Goal: Task Accomplishment & Management: Complete application form

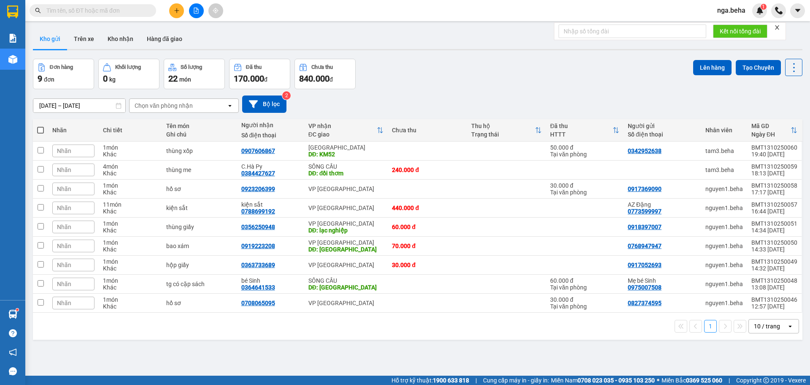
click at [69, 9] on input "text" at bounding box center [96, 10] width 100 height 9
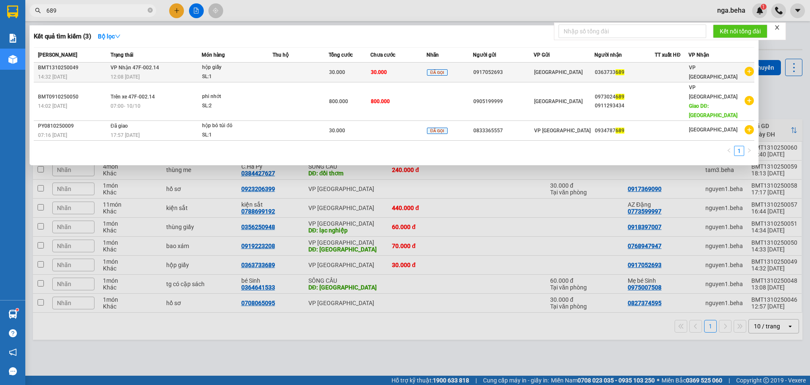
type input "689"
click at [263, 75] on div "SL: 1" at bounding box center [233, 76] width 63 height 9
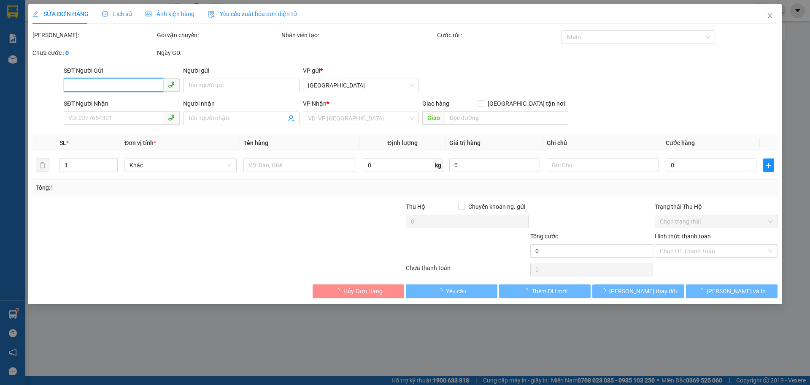
type input "0917052693"
type input "0363733689"
type input "30.000"
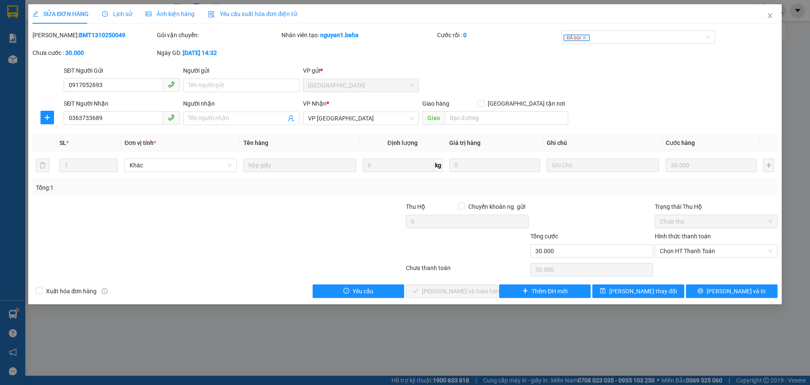
click at [154, 13] on span "Ảnh kiện hàng" at bounding box center [170, 14] width 49 height 7
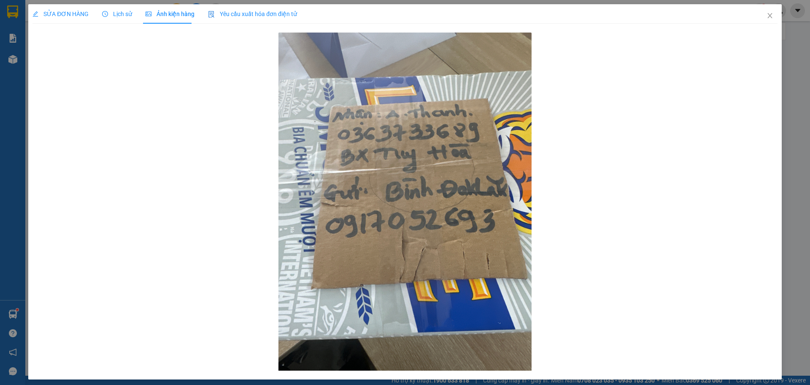
click at [49, 16] on span "SỬA ĐƠN HÀNG" at bounding box center [61, 14] width 56 height 7
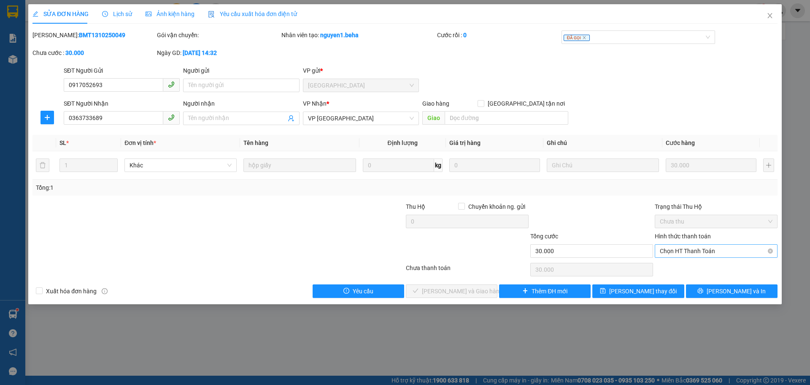
click at [718, 251] on span "Chọn HT Thanh Toán" at bounding box center [716, 250] width 113 height 13
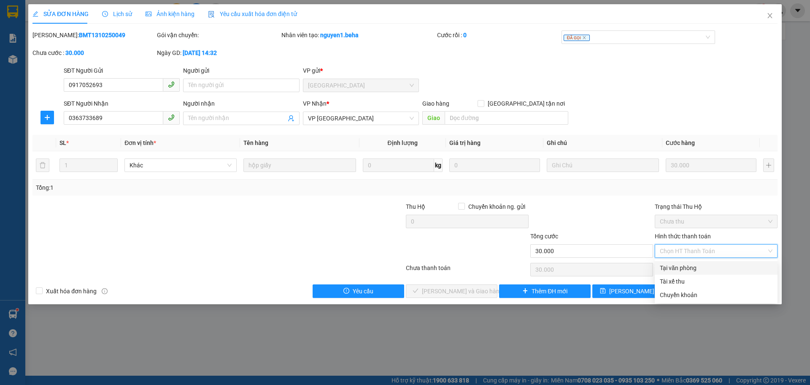
click at [700, 263] on div "Tại văn phòng" at bounding box center [716, 267] width 113 height 9
type input "0"
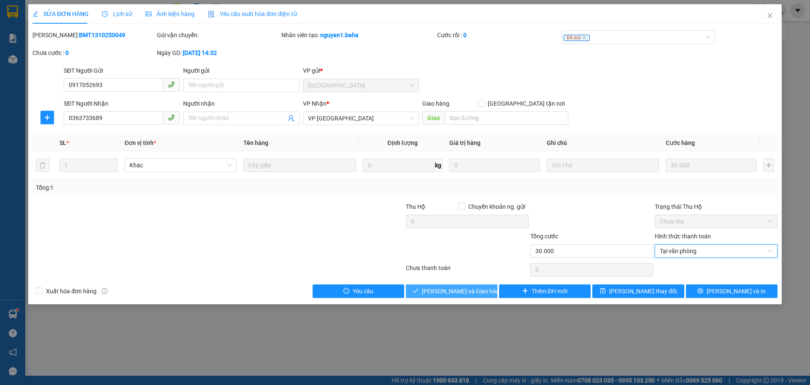
click at [480, 290] on button "[PERSON_NAME] và Giao hàng" at bounding box center [452, 291] width 92 height 14
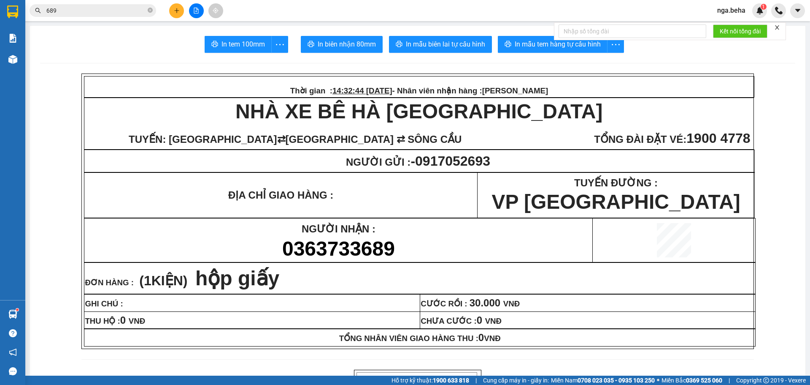
click at [99, 11] on input "689" at bounding box center [96, 10] width 100 height 9
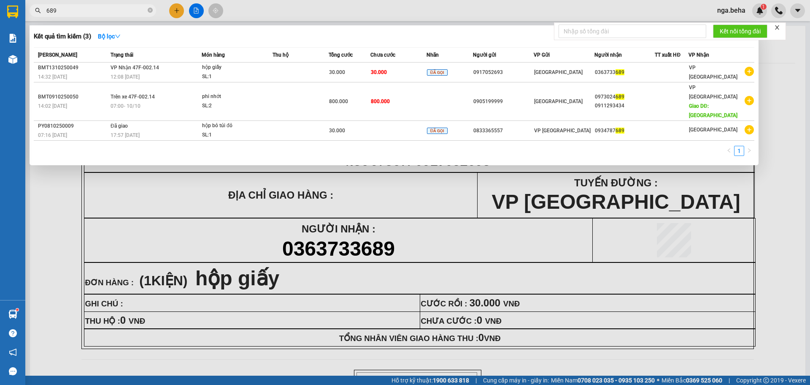
drag, startPoint x: 99, startPoint y: 11, endPoint x: 106, endPoint y: 12, distance: 7.6
click at [100, 9] on input "689" at bounding box center [96, 10] width 100 height 9
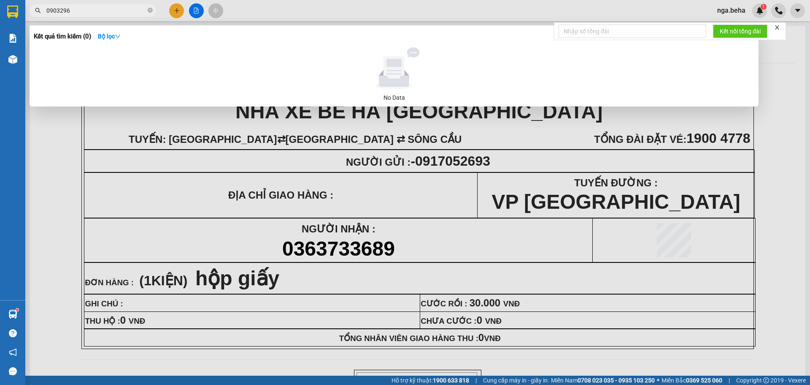
click at [59, 11] on input "0903296" at bounding box center [96, 10] width 100 height 9
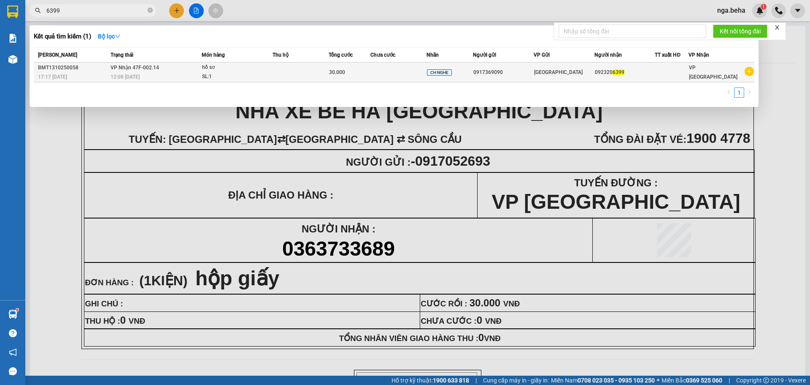
type input "6399"
click at [315, 73] on td at bounding box center [301, 72] width 56 height 20
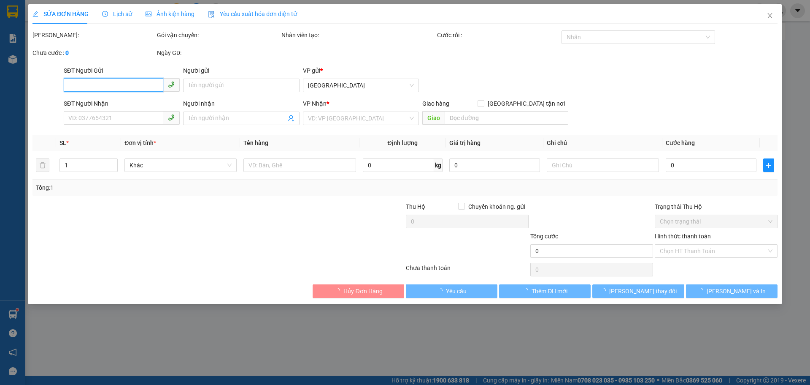
type input "0917369090"
type input "0923206399"
type input "30.000"
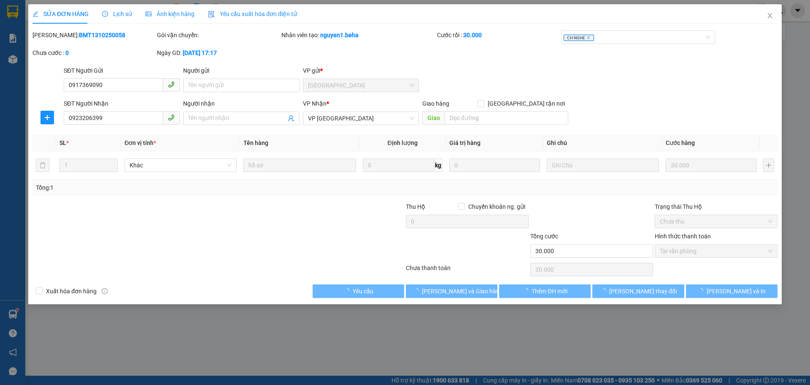
click at [176, 18] on div "Ảnh kiện hàng" at bounding box center [170, 13] width 49 height 9
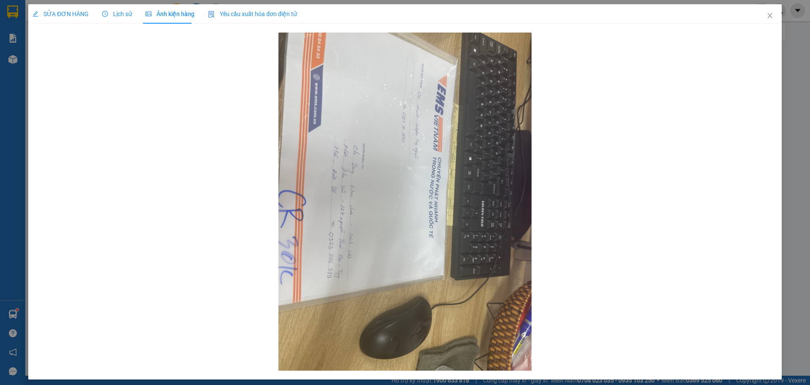
click at [56, 13] on span "SỬA ĐƠN HÀNG" at bounding box center [61, 14] width 56 height 7
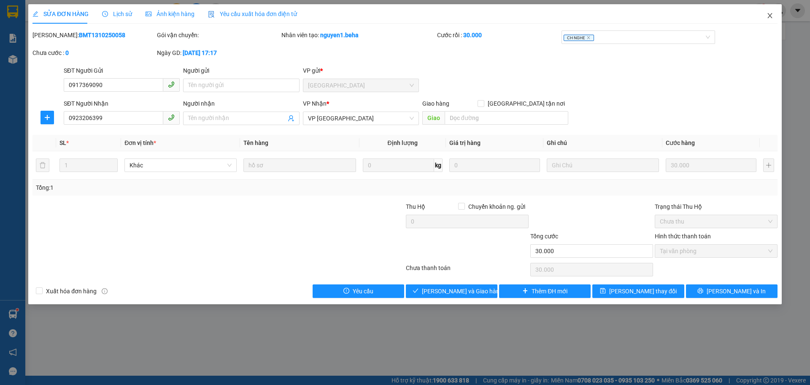
click at [770, 15] on icon "close" at bounding box center [770, 15] width 7 height 7
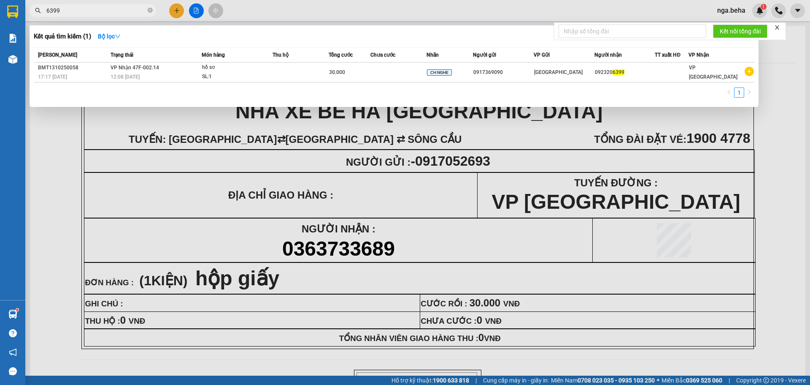
click at [91, 10] on input "6399" at bounding box center [96, 10] width 100 height 9
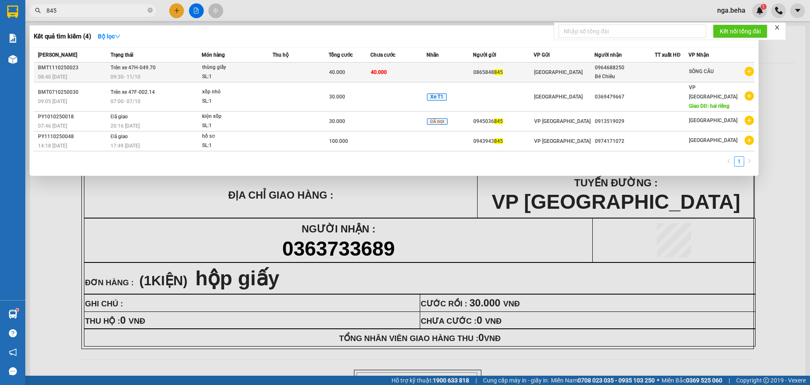
type input "845"
click at [295, 69] on td at bounding box center [301, 72] width 56 height 20
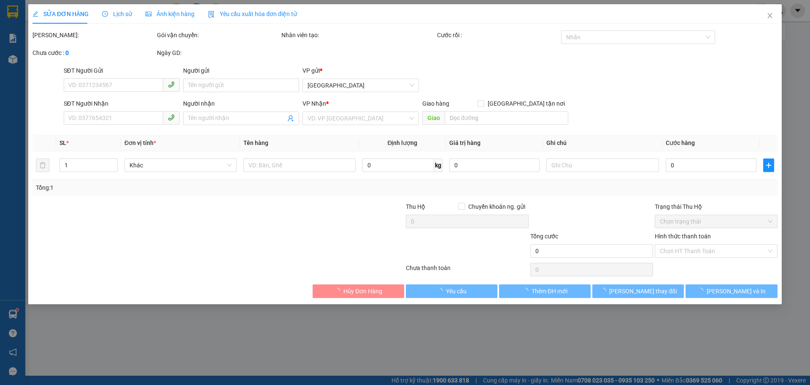
type input "0865848845"
type input "0964688250"
type input "Bé Chiêu"
type input "40.000"
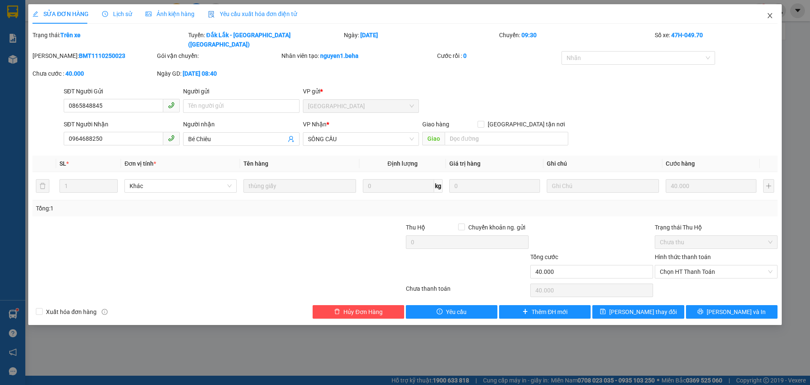
click at [772, 16] on icon "close" at bounding box center [770, 15] width 7 height 7
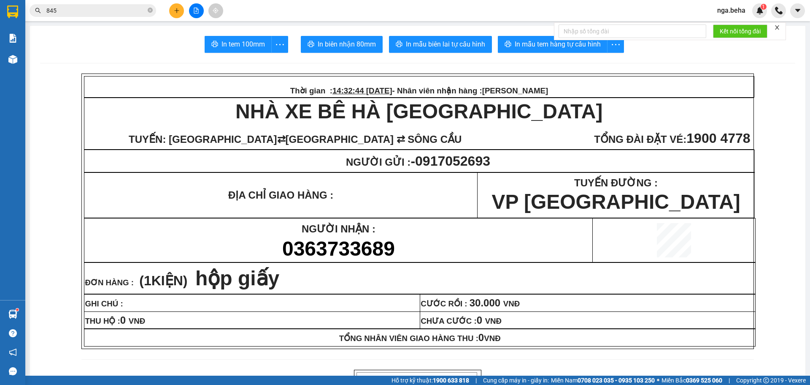
click at [91, 9] on input "845" at bounding box center [96, 10] width 100 height 9
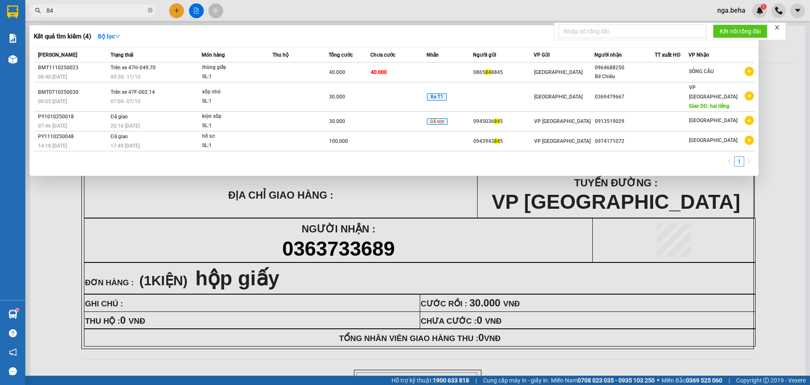
type input "8"
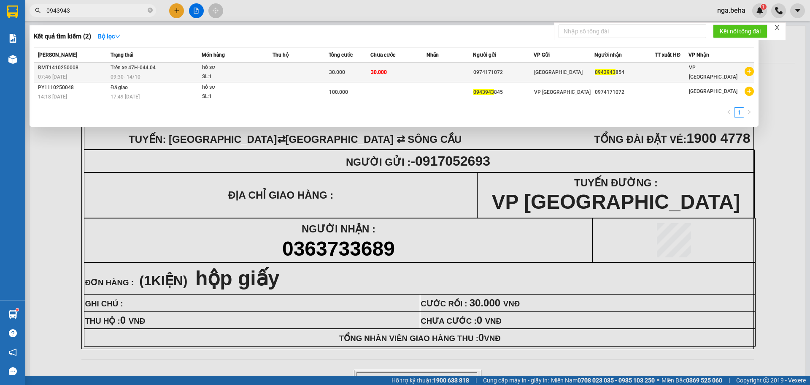
type input "0943943"
click at [636, 80] on td "0943943 854" at bounding box center [625, 72] width 61 height 20
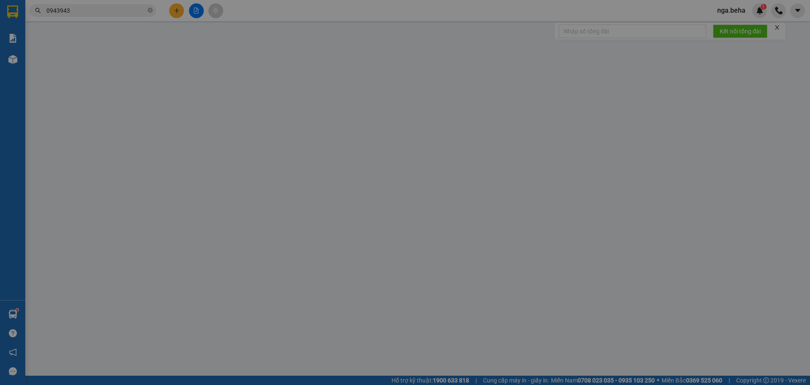
type input "0974171072"
type input "0943943854"
type input "30.000"
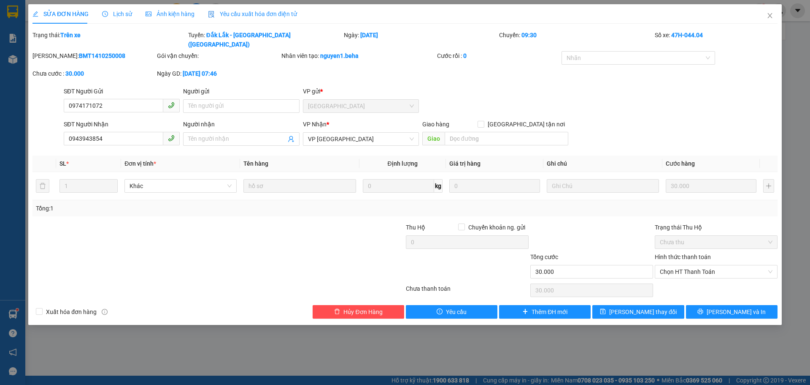
click at [173, 12] on span "Ảnh kiện hàng" at bounding box center [170, 14] width 49 height 7
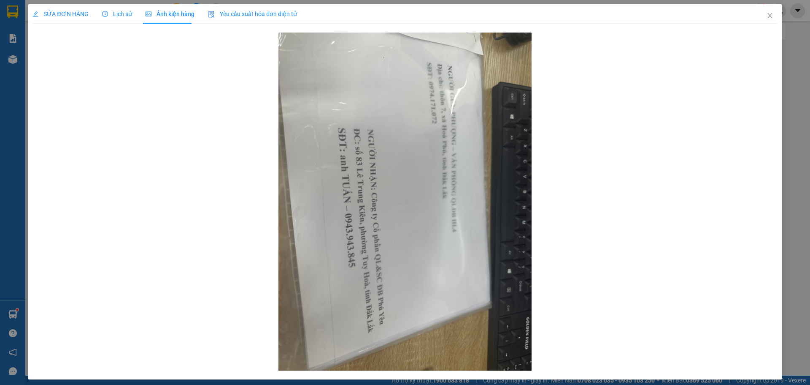
scroll to position [5, 0]
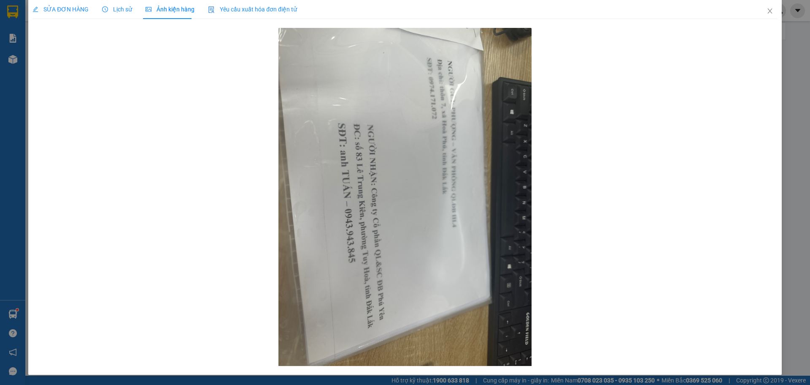
click at [62, 10] on span "SỬA ĐƠN HÀNG" at bounding box center [61, 9] width 56 height 7
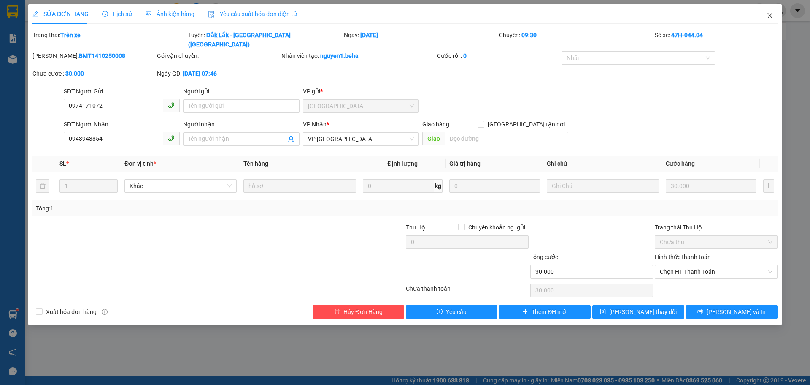
click at [773, 14] on icon "close" at bounding box center [770, 15] width 7 height 7
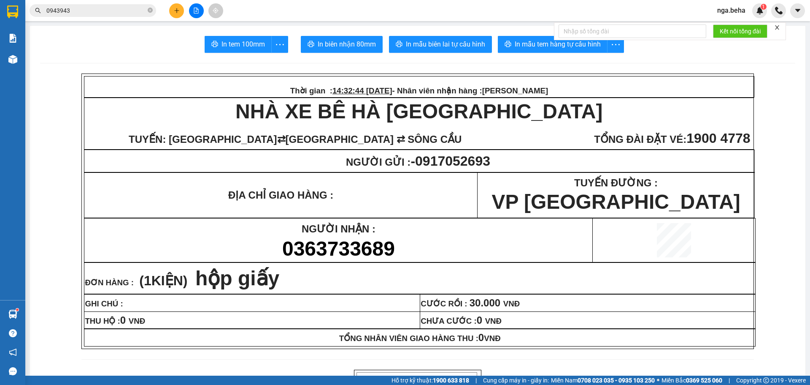
click at [99, 10] on input "0943943" at bounding box center [96, 10] width 100 height 9
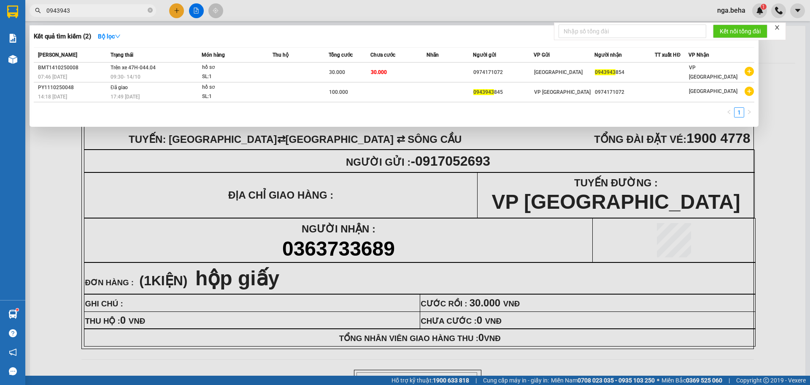
click at [99, 10] on input "0943943" at bounding box center [96, 10] width 100 height 9
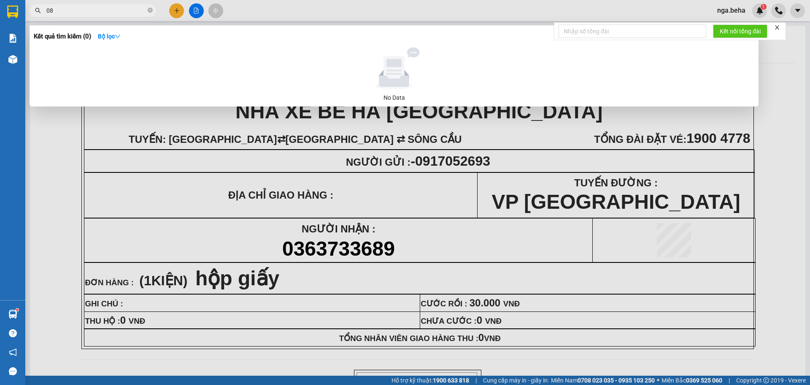
type input "0"
type input "7"
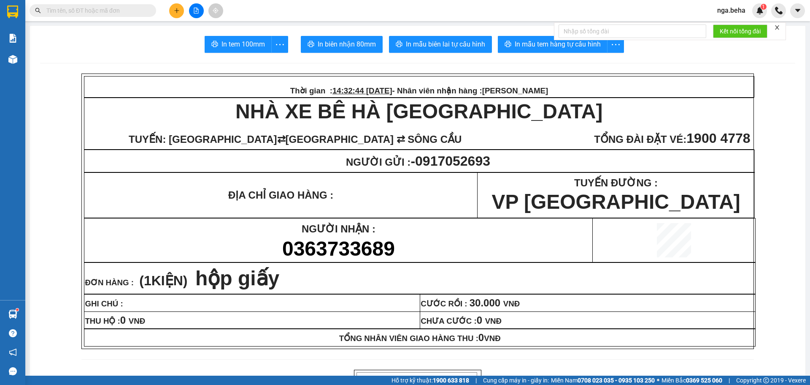
click at [117, 14] on input "text" at bounding box center [96, 10] width 100 height 9
drag, startPoint x: 117, startPoint y: 14, endPoint x: 101, endPoint y: 11, distance: 15.6
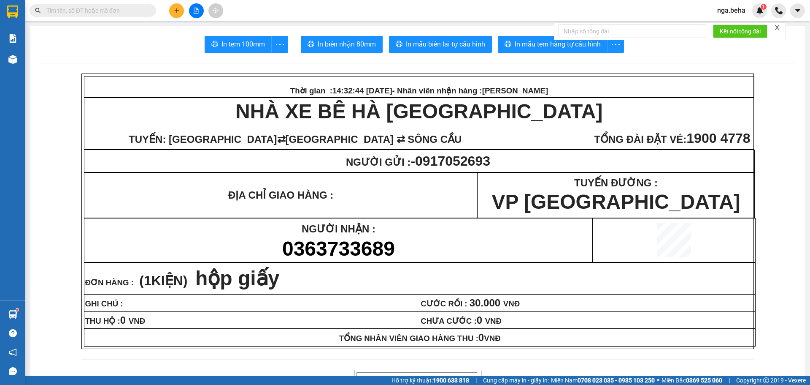
click at [106, 13] on input "text" at bounding box center [96, 10] width 100 height 9
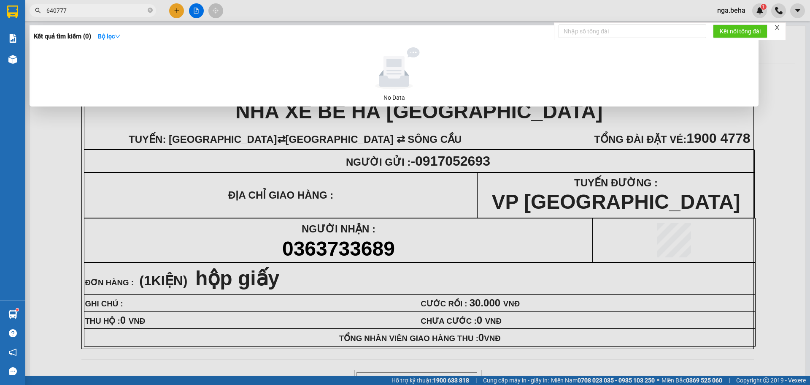
click at [100, 13] on input "640777" at bounding box center [96, 10] width 100 height 9
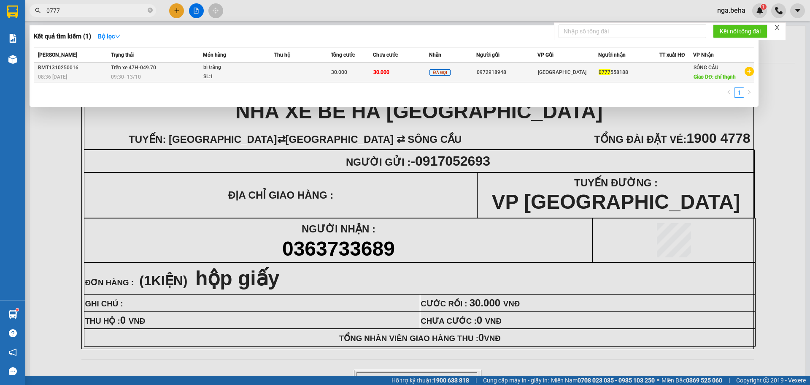
type input "0777"
click at [225, 79] on div "SL: 1" at bounding box center [234, 76] width 63 height 9
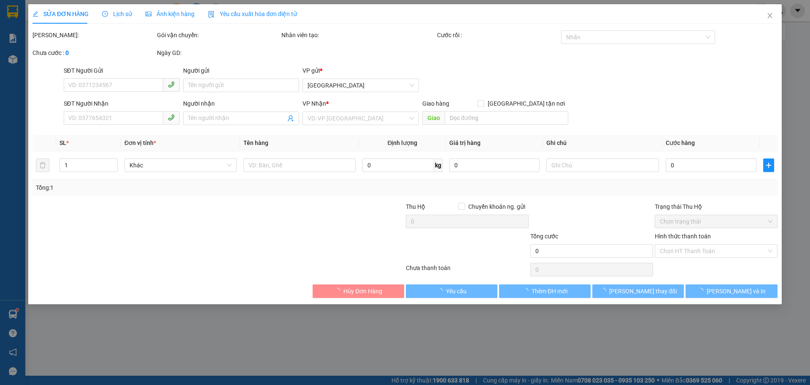
type input "0972918948"
type input "0777558188"
type input "chí thạnh"
type input "30.000"
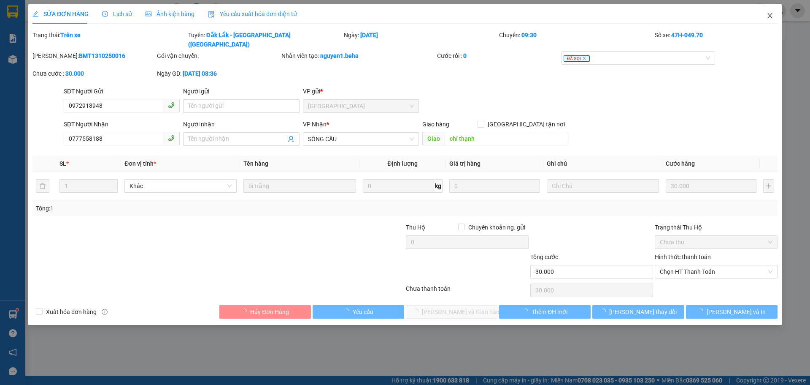
click at [771, 17] on icon "close" at bounding box center [770, 15] width 7 height 7
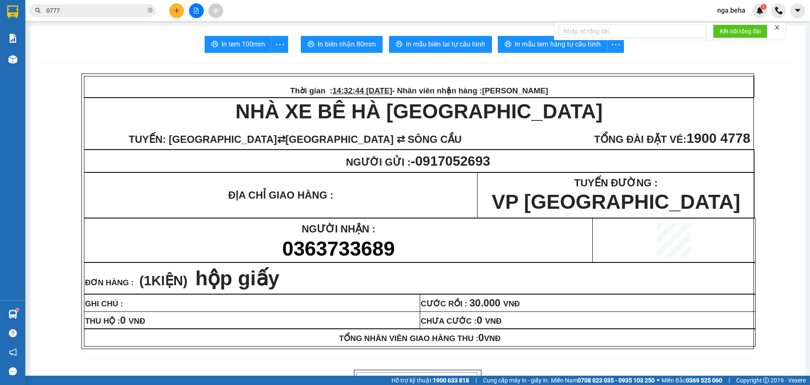
click at [197, 11] on icon "file-add" at bounding box center [196, 11] width 5 height 6
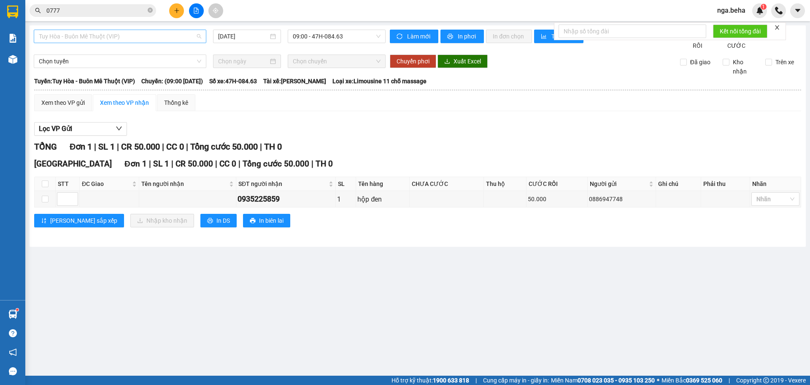
click at [127, 41] on span "Tuy Hòa - Buôn Mê Thuột (VIP)" at bounding box center [120, 36] width 163 height 13
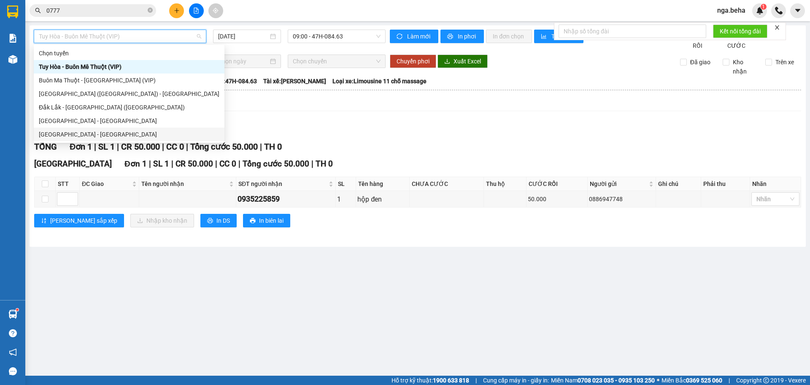
click at [89, 136] on div "[GEOGRAPHIC_DATA] - [GEOGRAPHIC_DATA]" at bounding box center [129, 134] width 181 height 9
type input "[DATE]"
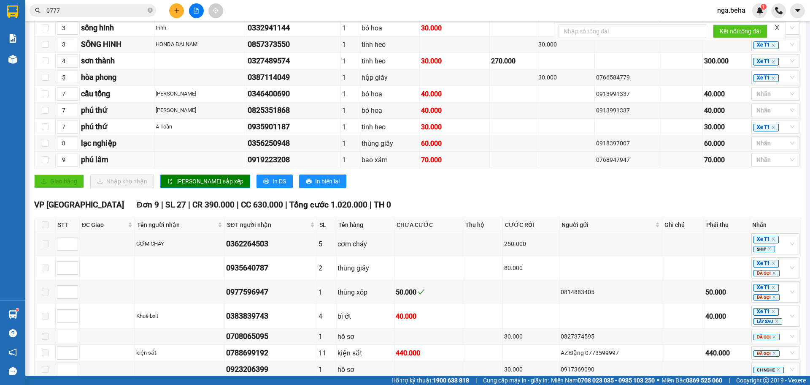
scroll to position [349, 0]
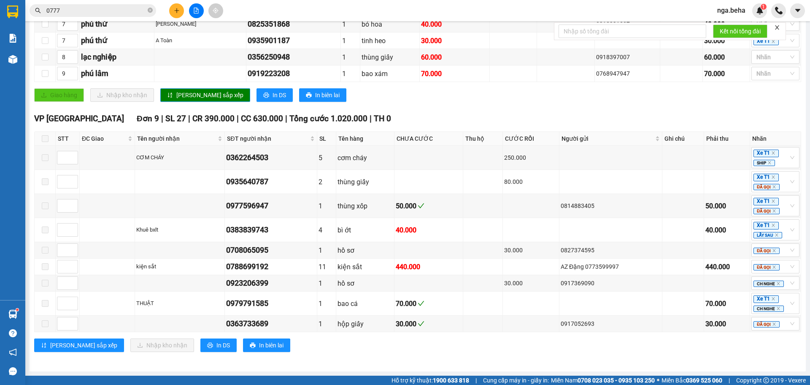
click at [81, 8] on input "0777" at bounding box center [96, 10] width 100 height 9
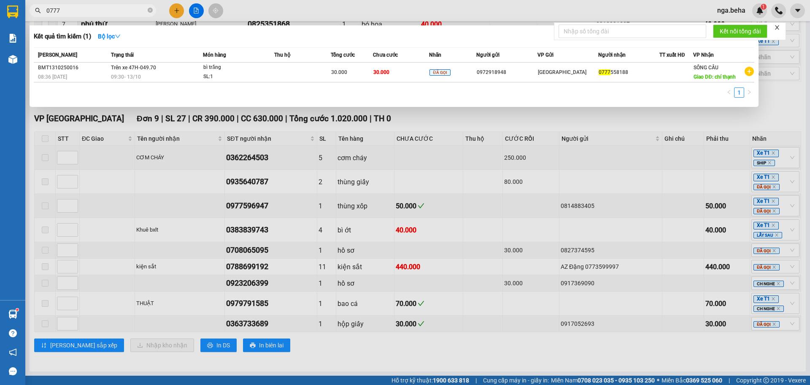
click at [81, 8] on input "0777" at bounding box center [96, 10] width 100 height 9
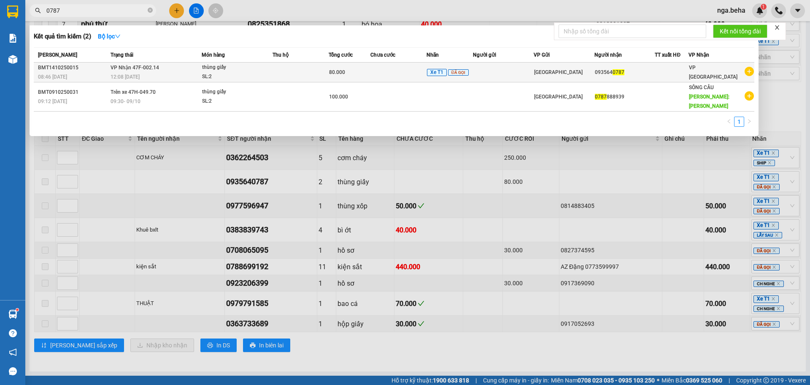
type input "0787"
click at [270, 68] on span "thùng giấy SL: 2" at bounding box center [237, 72] width 70 height 18
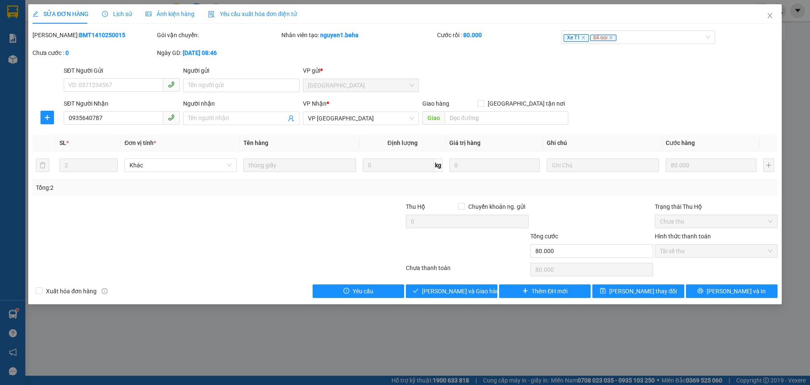
click at [179, 22] on div "Ảnh kiện hàng" at bounding box center [170, 13] width 49 height 19
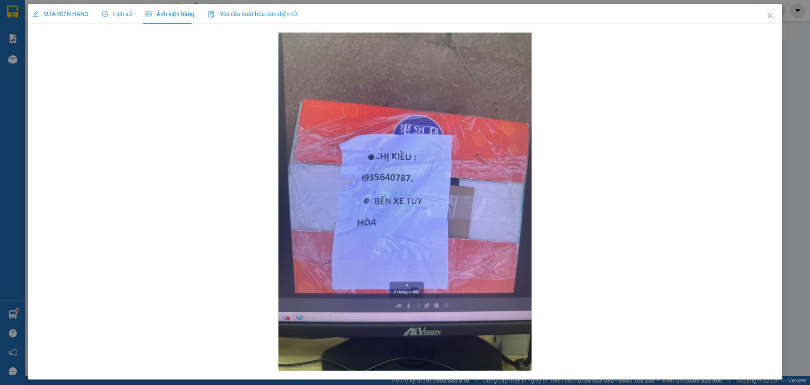
click at [70, 14] on span "SỬA ĐƠN HÀNG" at bounding box center [61, 14] width 56 height 7
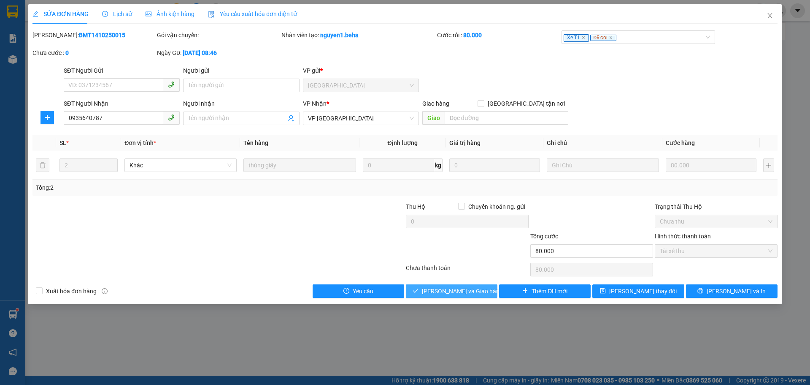
click at [445, 292] on span "[PERSON_NAME] và Giao hàng" at bounding box center [462, 290] width 81 height 9
type input "0"
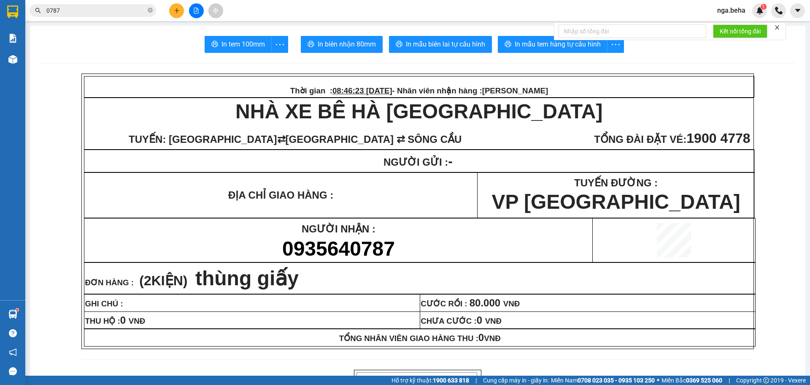
scroll to position [42, 0]
